Goal: Check status: Check status

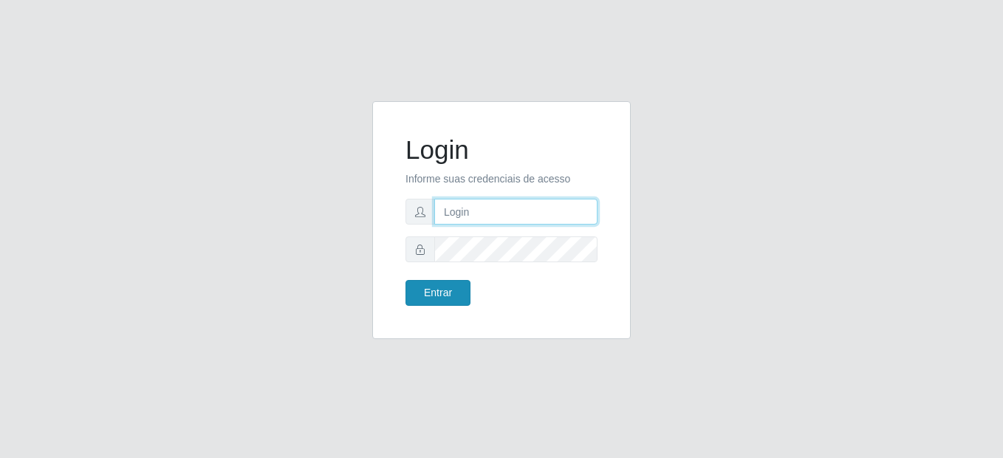
type input "mariabemais@B8"
click at [434, 298] on button "Entrar" at bounding box center [437, 293] width 65 height 26
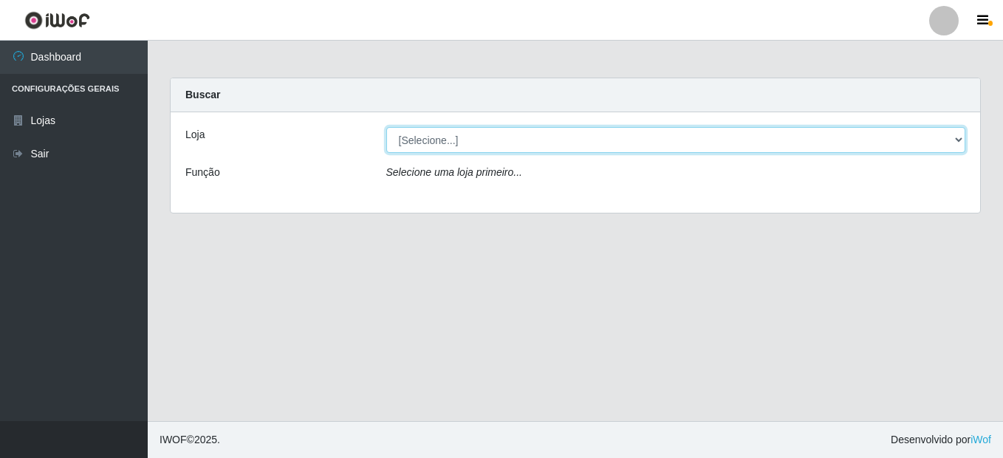
click at [716, 144] on select "[Selecione...] Bemais Supermercados - B8 [PERSON_NAME]" at bounding box center [676, 140] width 580 height 26
select select "413"
click at [386, 127] on select "[Selecione...] Bemais Supermercados - B8 [PERSON_NAME]" at bounding box center [676, 140] width 580 height 26
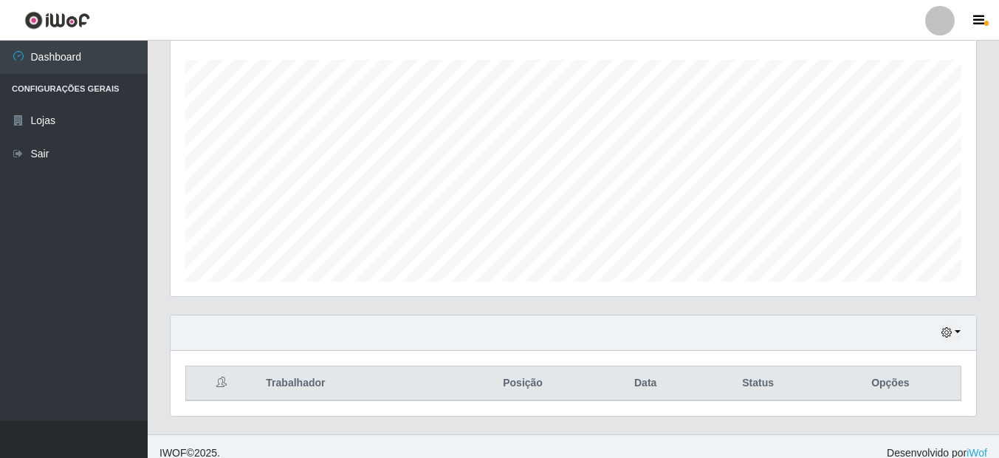
scroll to position [260, 0]
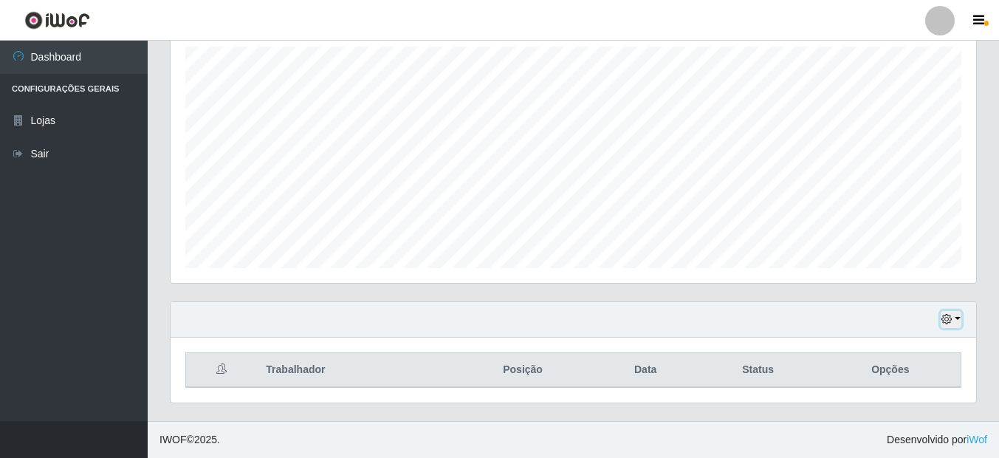
click at [952, 312] on button "button" at bounding box center [951, 319] width 21 height 17
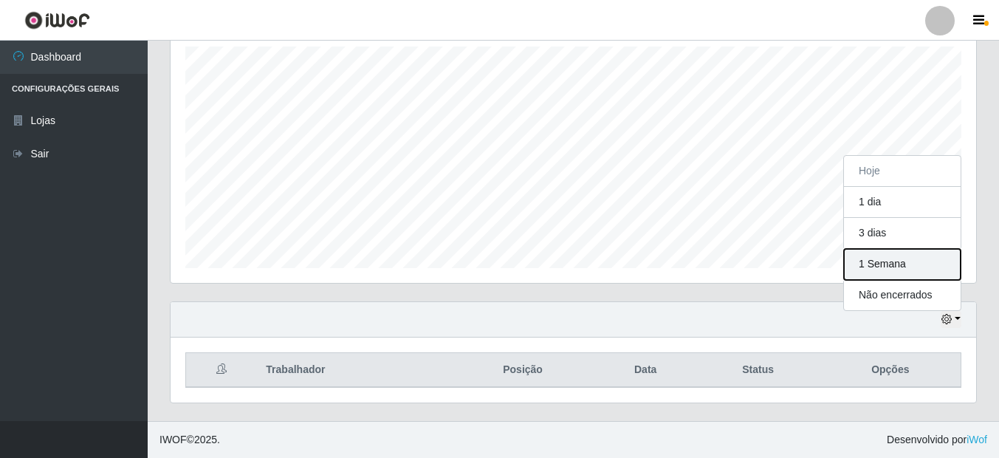
click at [882, 251] on button "1 Semana" at bounding box center [902, 264] width 117 height 31
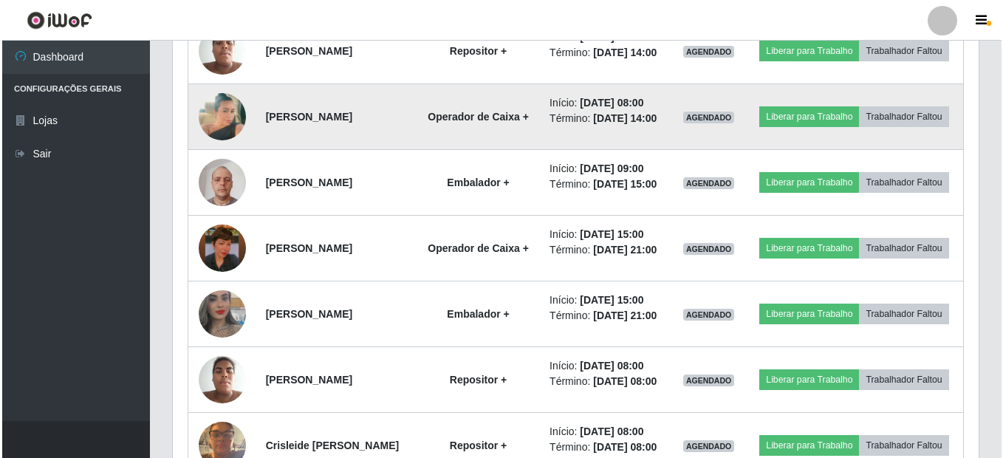
scroll to position [555, 0]
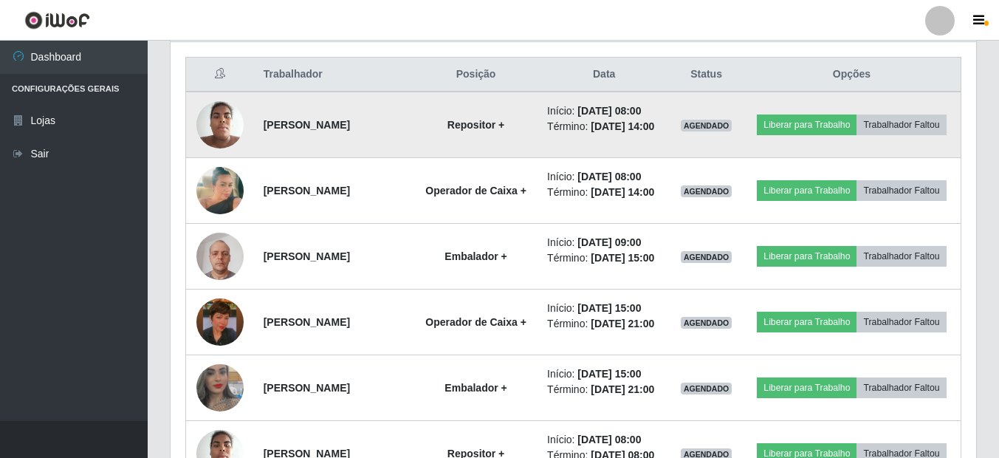
click at [218, 136] on img at bounding box center [219, 124] width 47 height 63
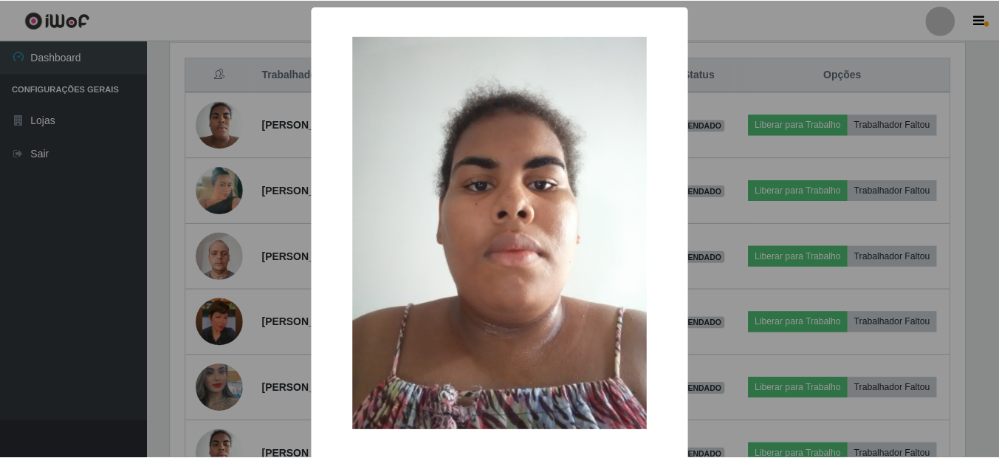
scroll to position [65, 0]
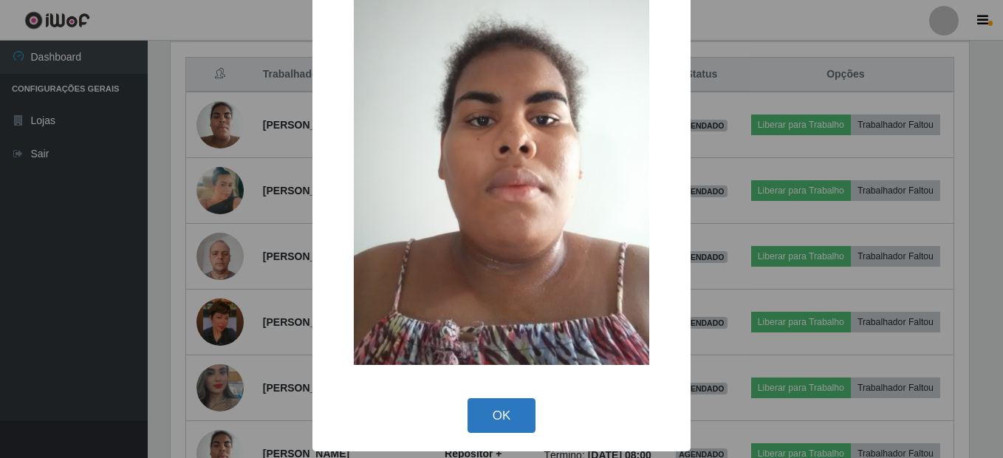
click at [508, 408] on button "OK" at bounding box center [501, 415] width 69 height 35
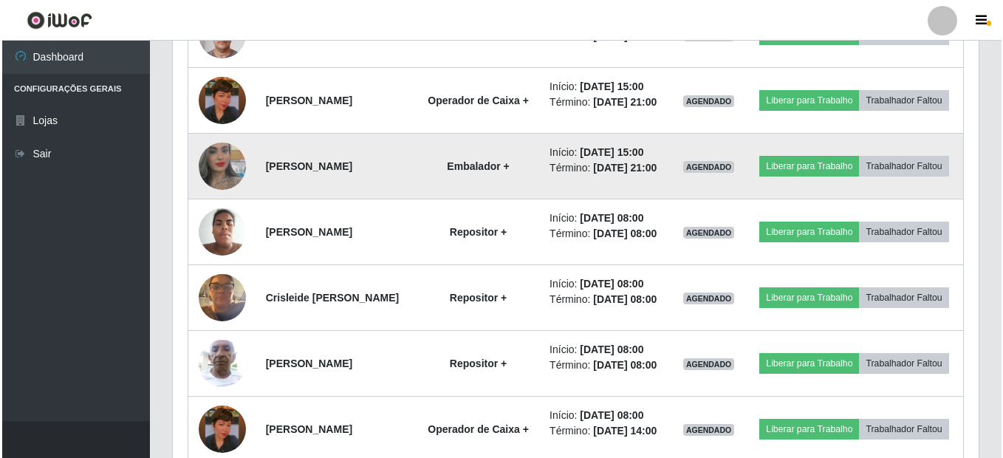
scroll to position [629, 0]
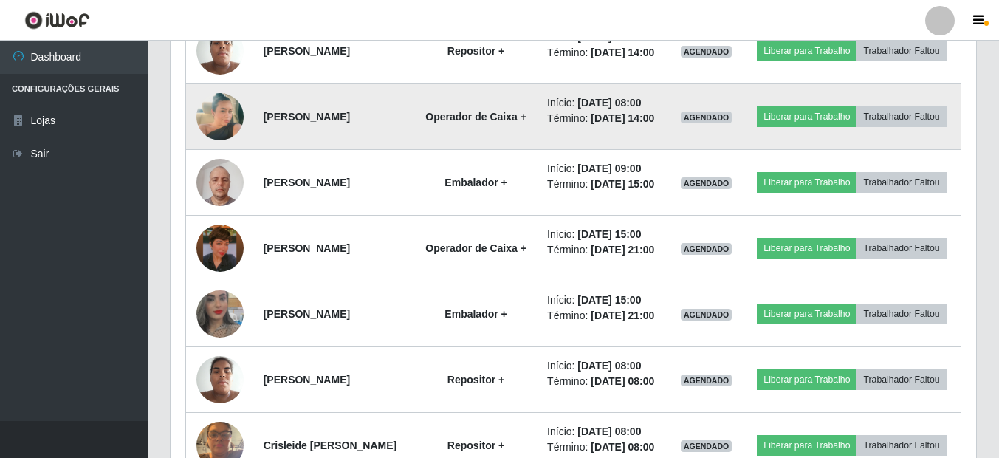
click at [201, 141] on img at bounding box center [219, 117] width 47 height 84
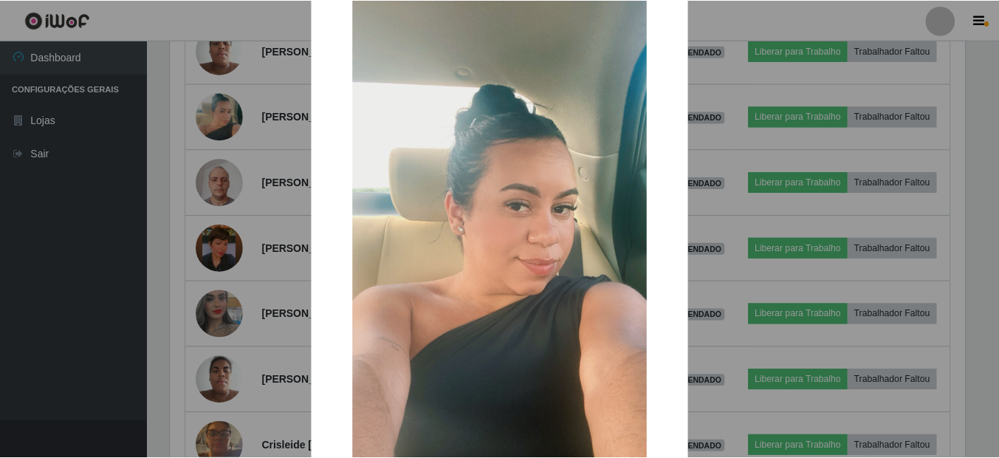
scroll to position [196, 0]
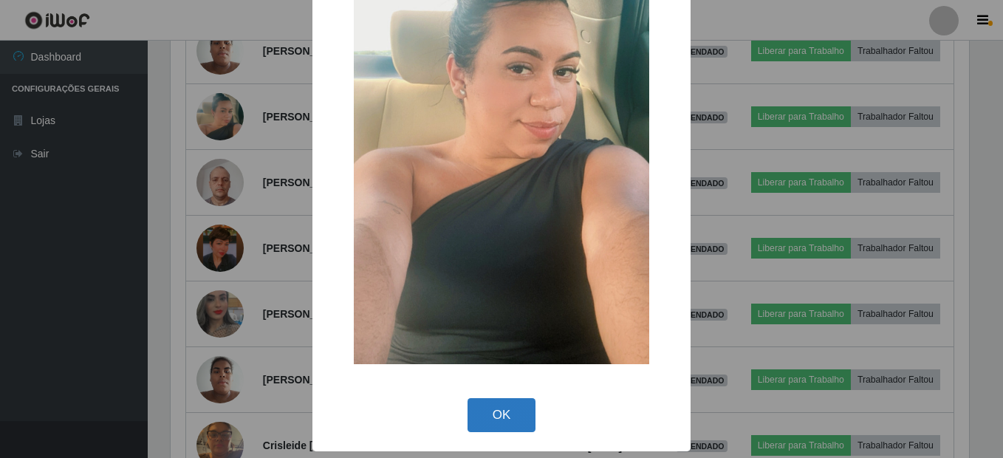
click at [498, 411] on button "OK" at bounding box center [501, 415] width 69 height 35
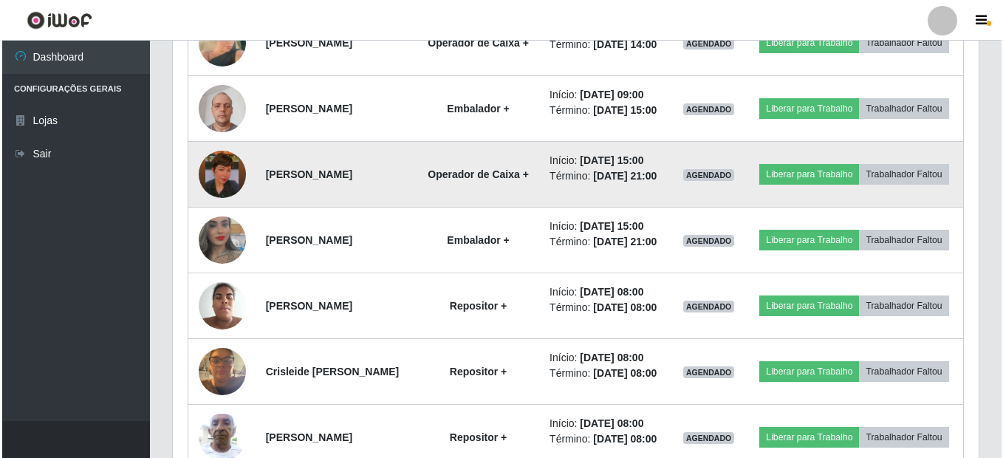
scroll to position [777, 0]
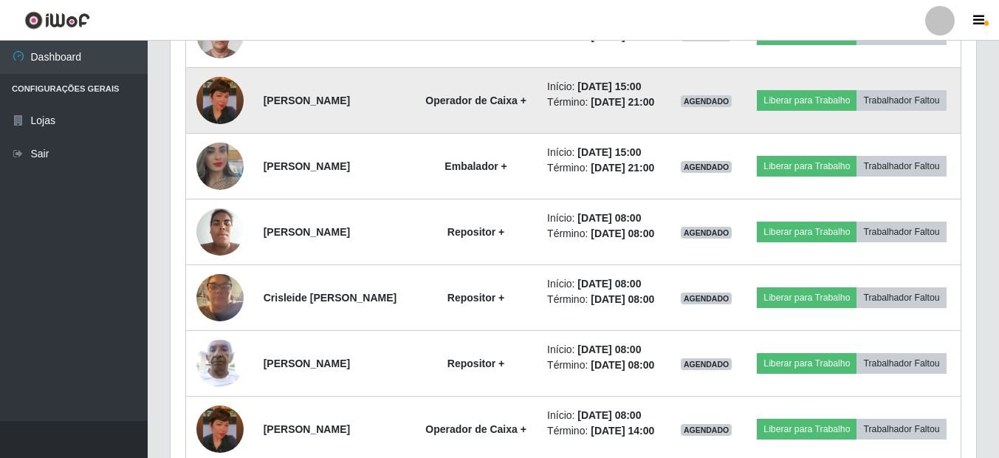
click at [230, 143] on img at bounding box center [219, 100] width 47 height 84
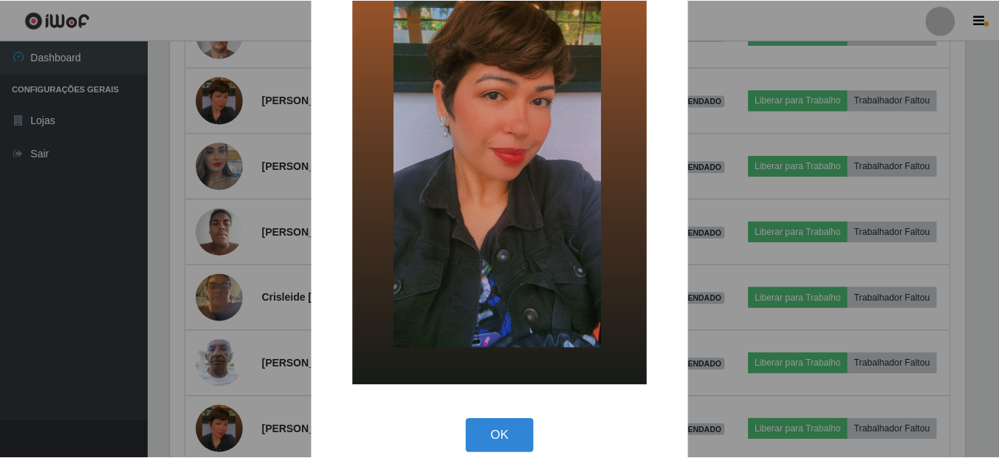
scroll to position [196, 0]
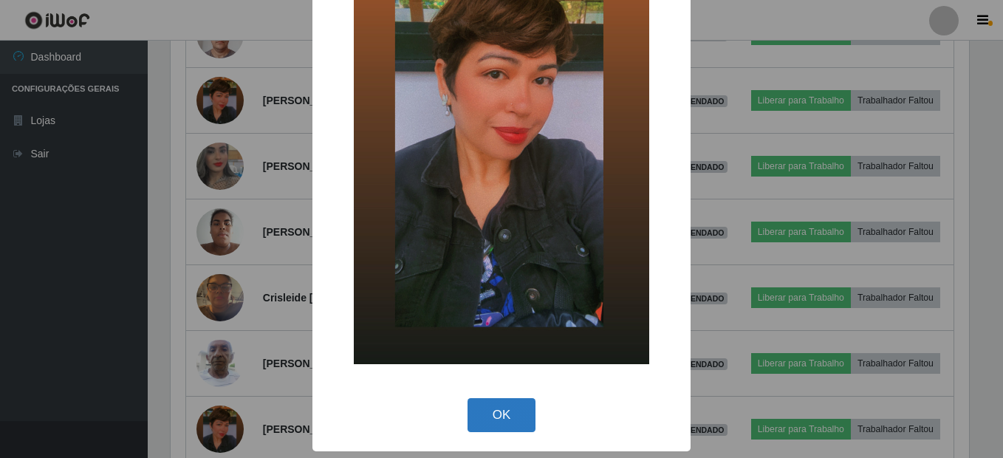
click at [493, 411] on button "OK" at bounding box center [501, 415] width 69 height 35
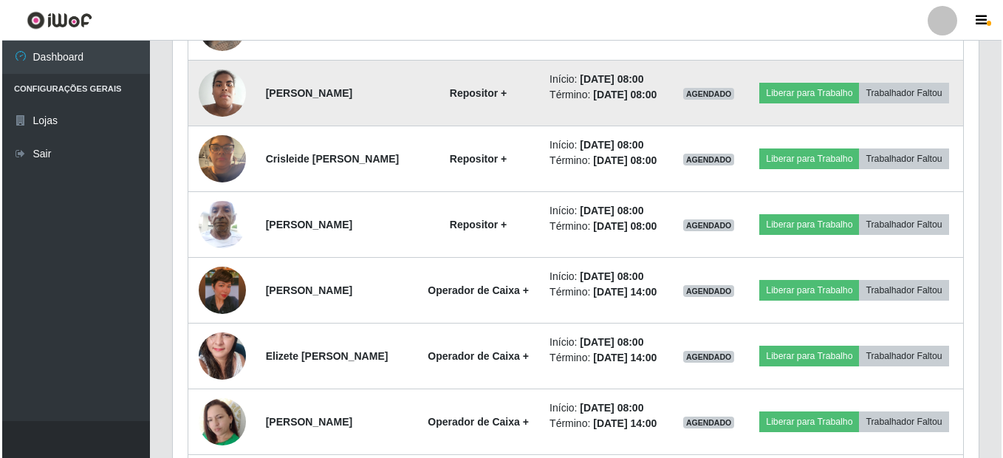
scroll to position [924, 0]
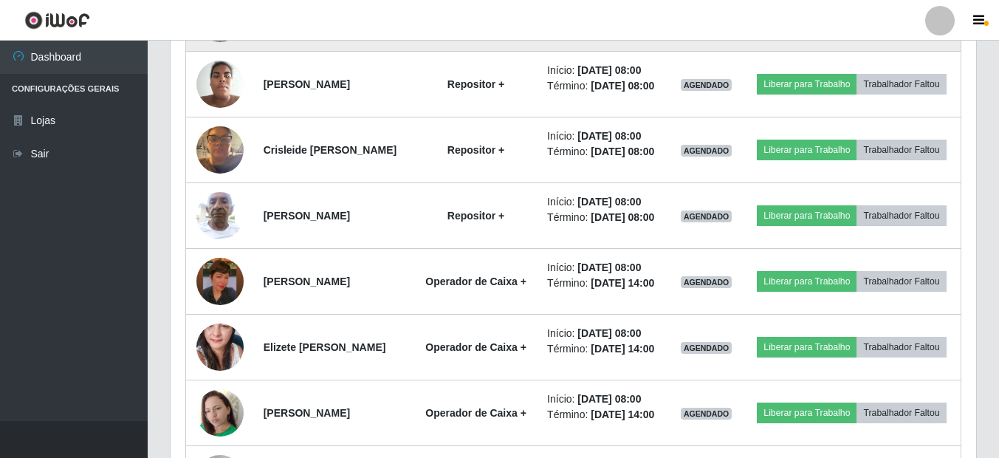
click at [222, 60] on img at bounding box center [219, 18] width 47 height 84
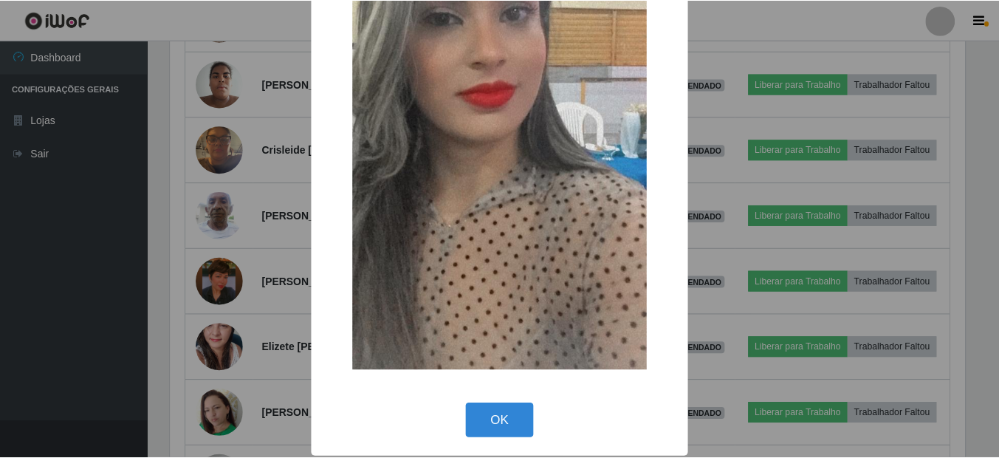
scroll to position [196, 0]
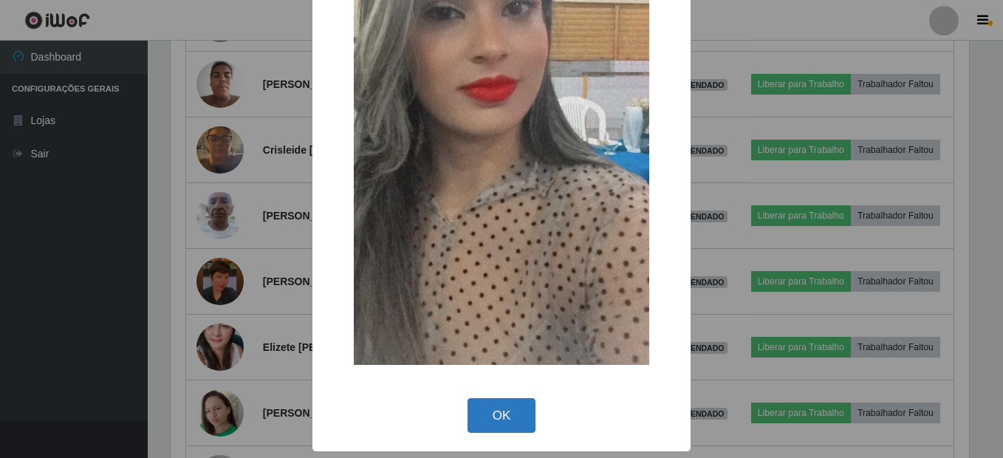
click at [477, 403] on button "OK" at bounding box center [501, 415] width 69 height 35
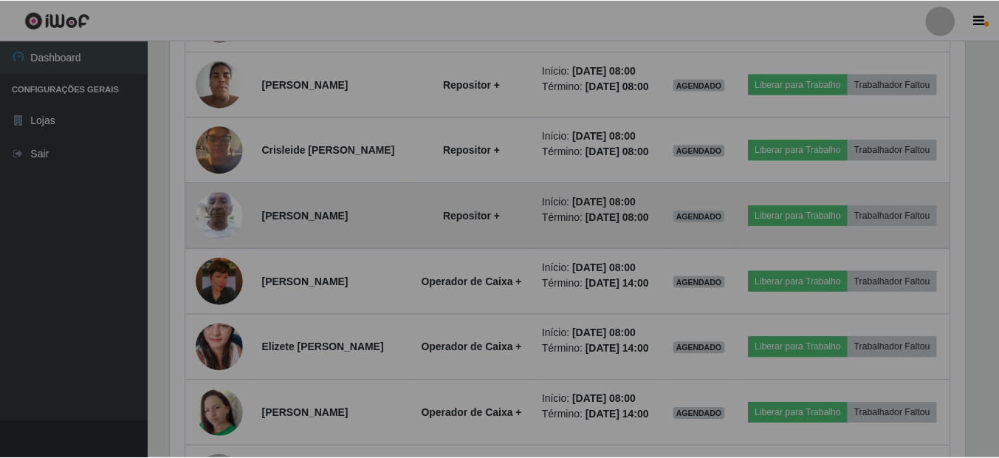
scroll to position [0, 0]
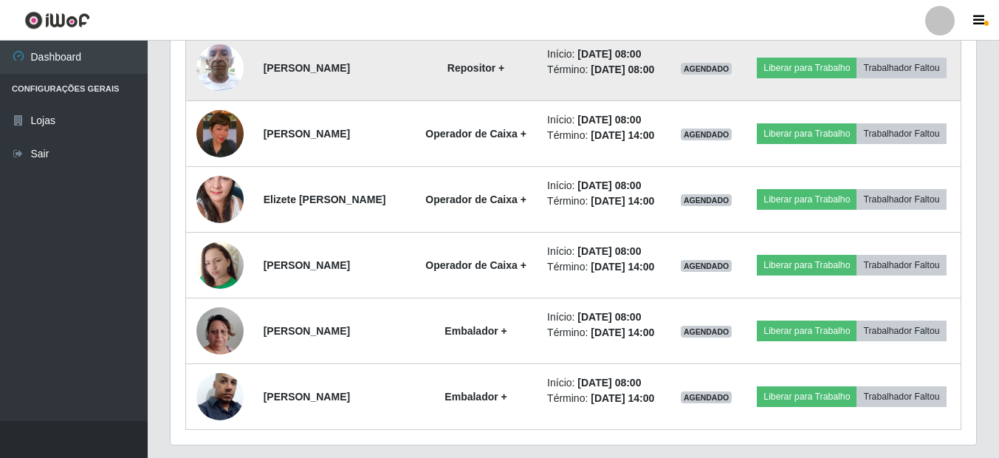
click at [211, 99] on img at bounding box center [219, 67] width 47 height 63
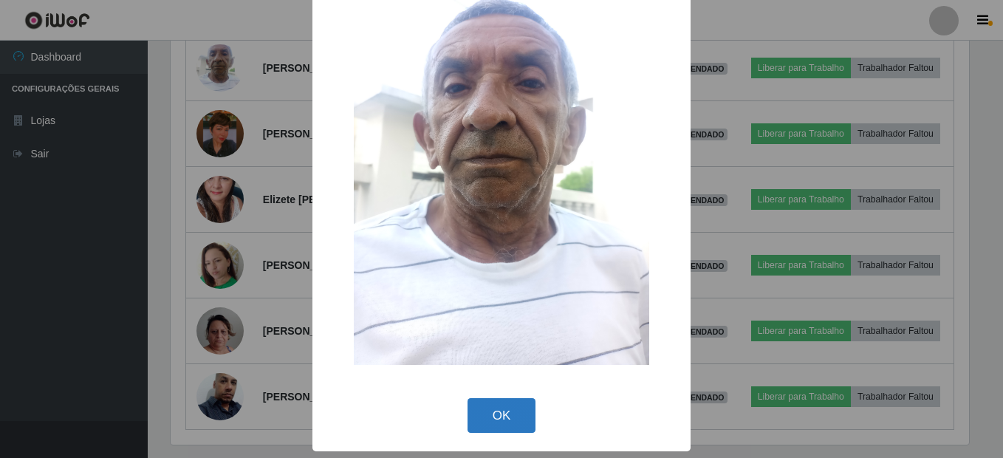
click at [483, 418] on button "OK" at bounding box center [501, 415] width 69 height 35
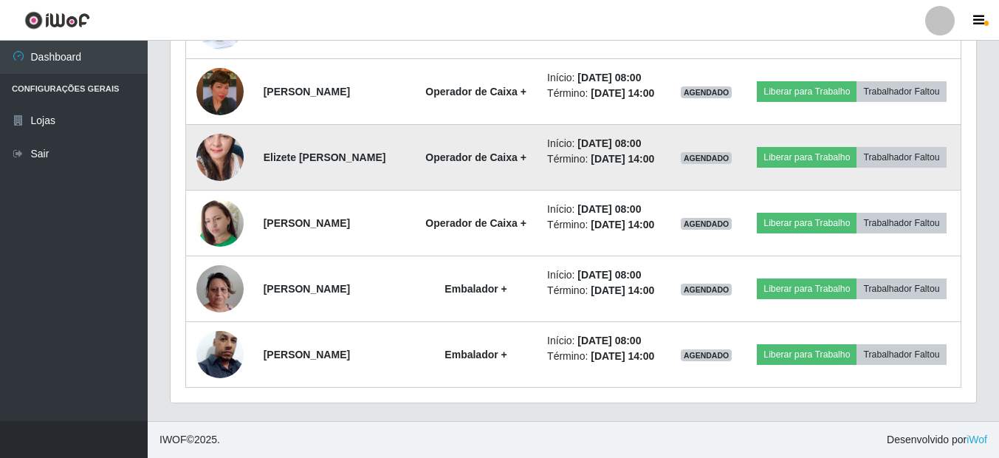
click at [198, 116] on img at bounding box center [219, 157] width 47 height 100
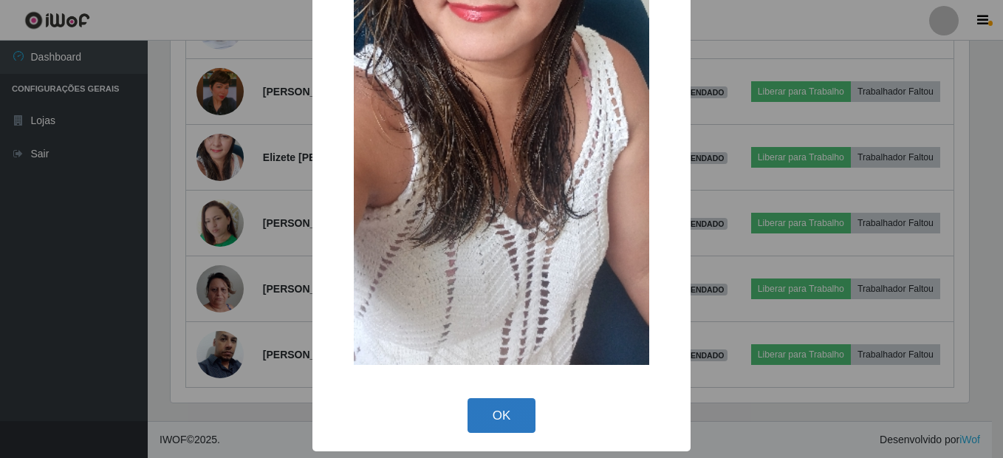
click at [493, 406] on button "OK" at bounding box center [501, 415] width 69 height 35
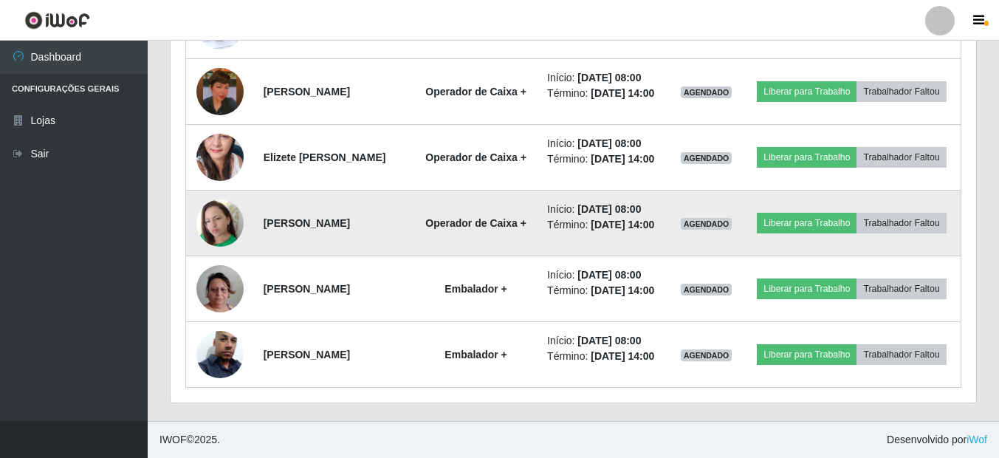
click at [238, 199] on img at bounding box center [219, 222] width 47 height 47
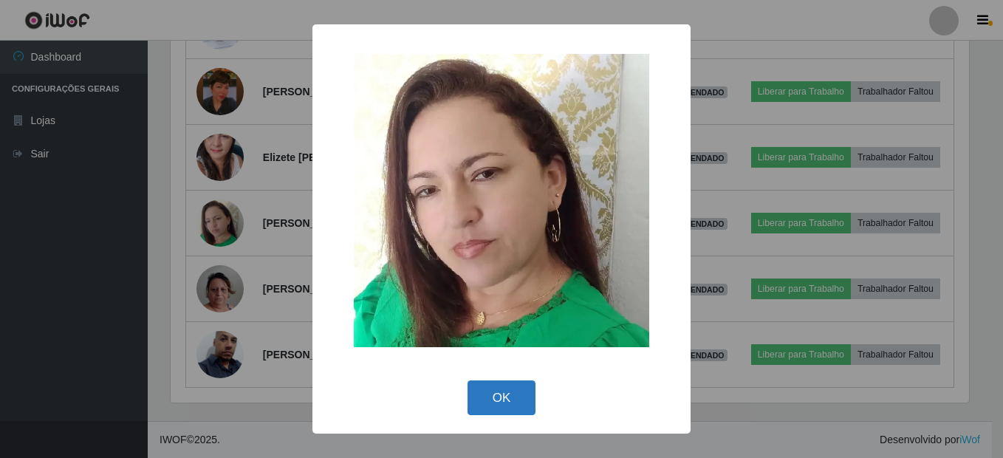
click at [503, 401] on button "OK" at bounding box center [501, 397] width 69 height 35
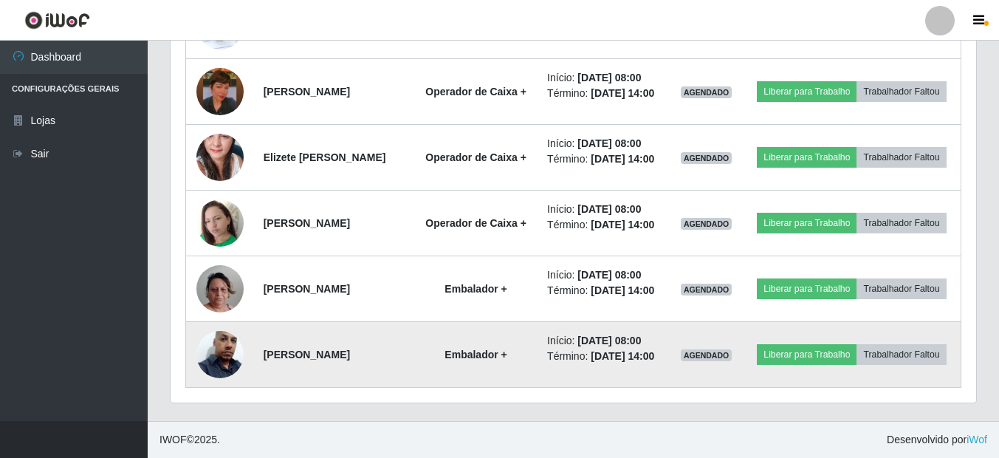
click at [228, 340] on img at bounding box center [219, 354] width 47 height 84
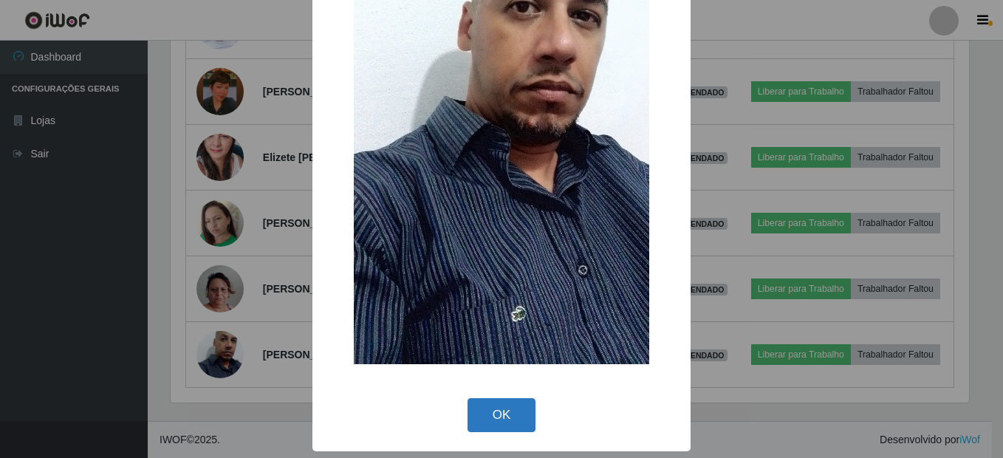
click at [489, 412] on button "OK" at bounding box center [501, 415] width 69 height 35
